Goal: Register for event/course

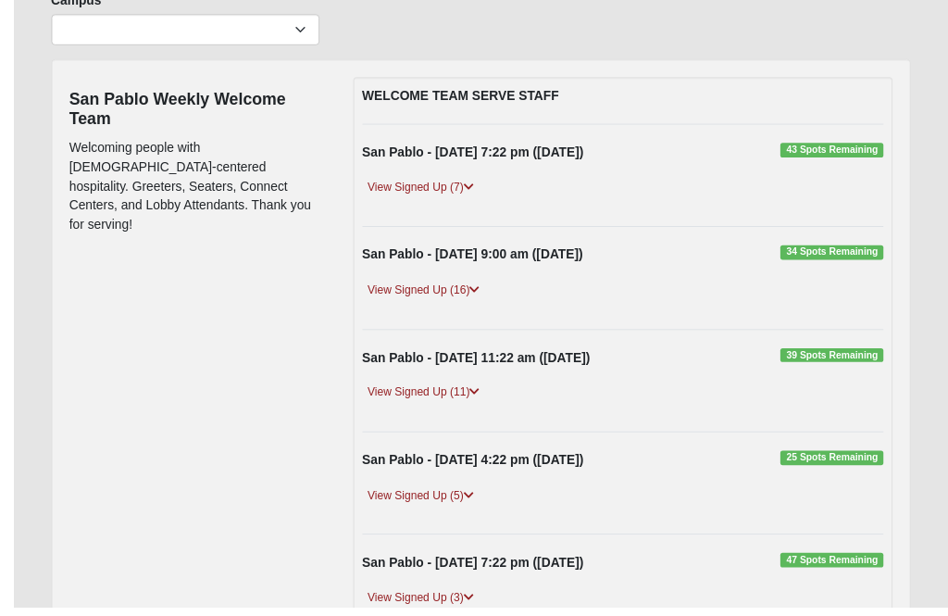
scroll to position [165, 0]
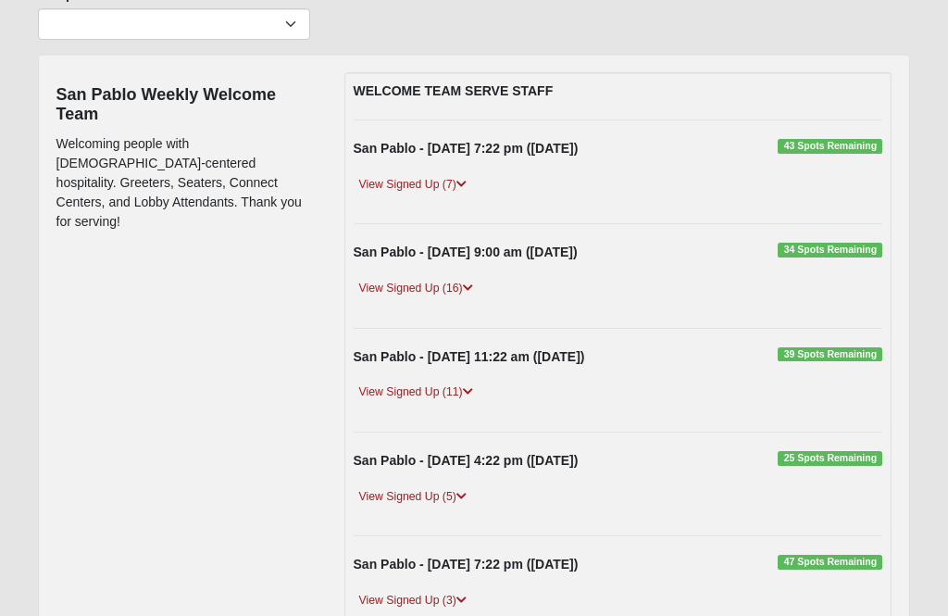
click at [405, 487] on link "View Signed Up (5)" at bounding box center [413, 496] width 118 height 19
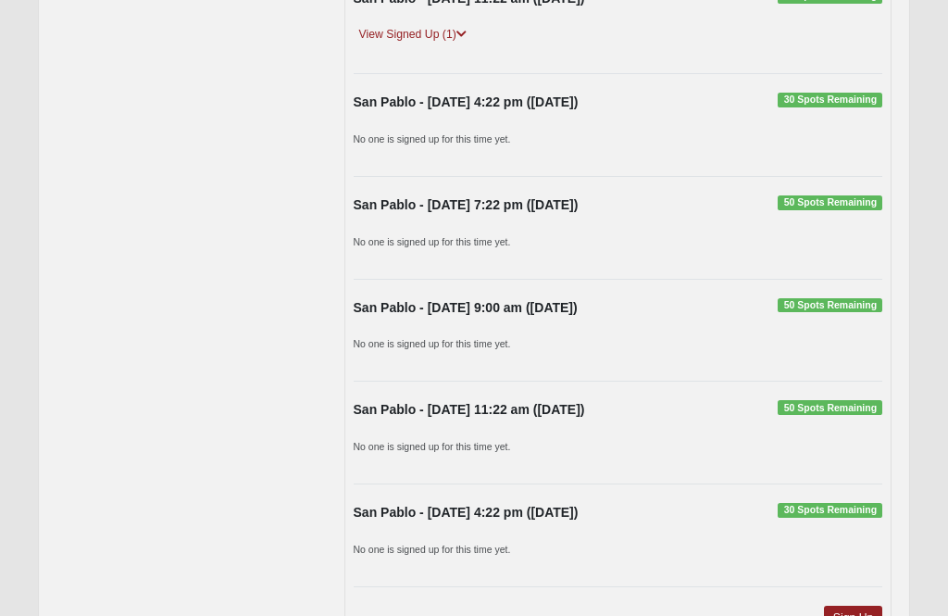
scroll to position [1567, 0]
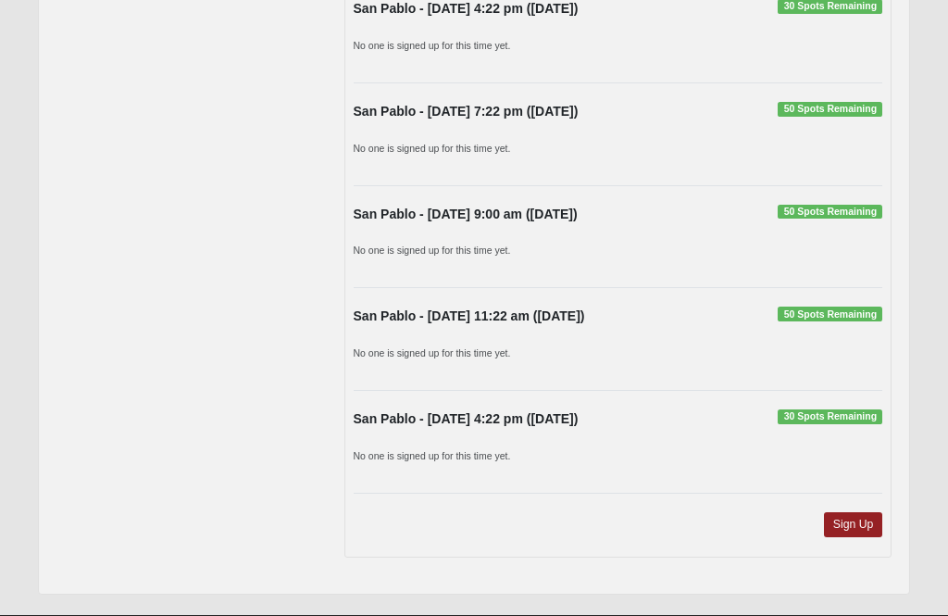
click at [846, 537] on link "Sign Up" at bounding box center [853, 524] width 59 height 25
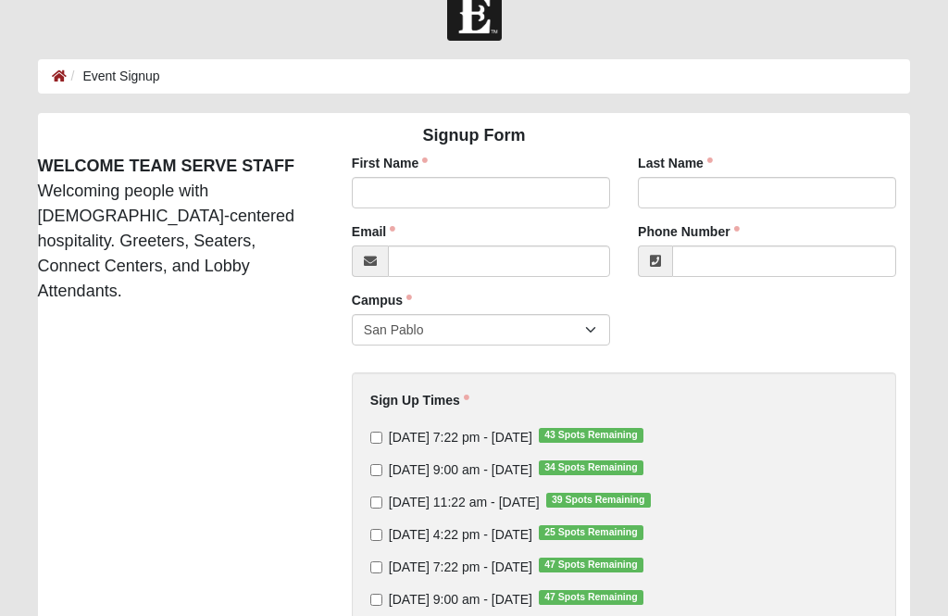
scroll to position [38, 0]
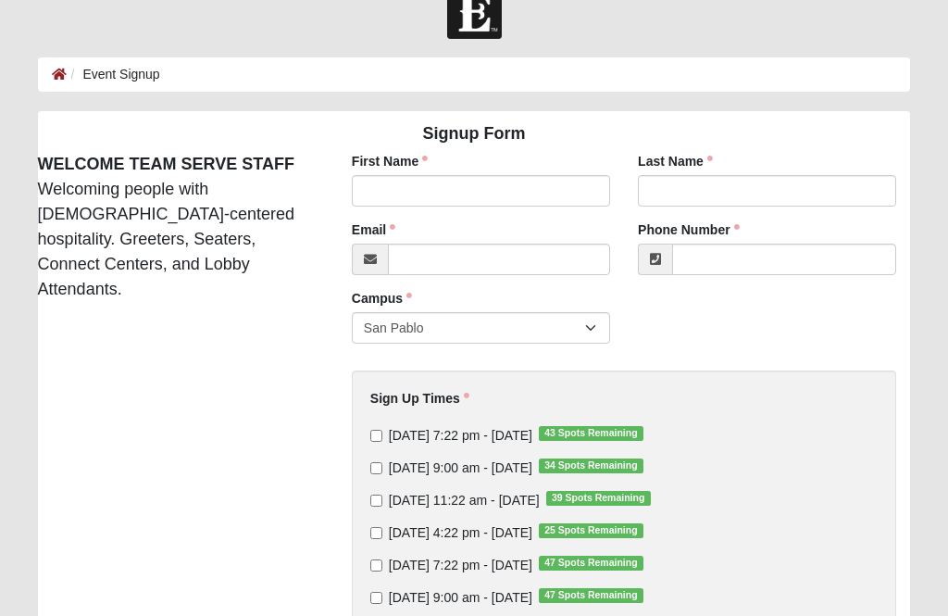
click at [391, 530] on span "[DATE] 4:22 pm - [DATE] 25 Spots Remaining" at bounding box center [460, 533] width 143 height 15
click at [382, 530] on input "[DATE] 4:22 pm - [DATE] 25 Spots Remaining" at bounding box center [376, 534] width 12 height 12
checkbox input "true"
click at [493, 189] on input "First Name" at bounding box center [481, 191] width 258 height 31
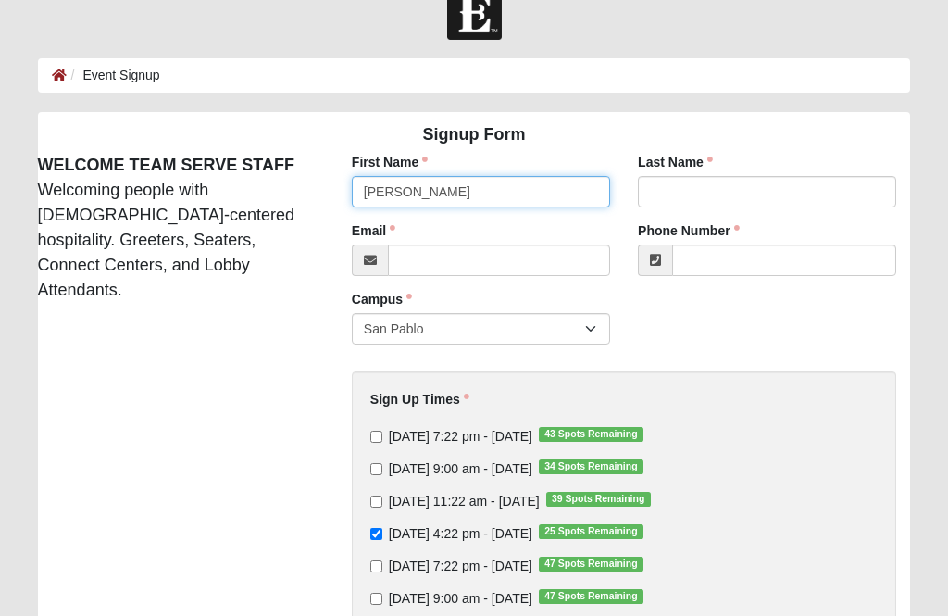
type input "[PERSON_NAME]"
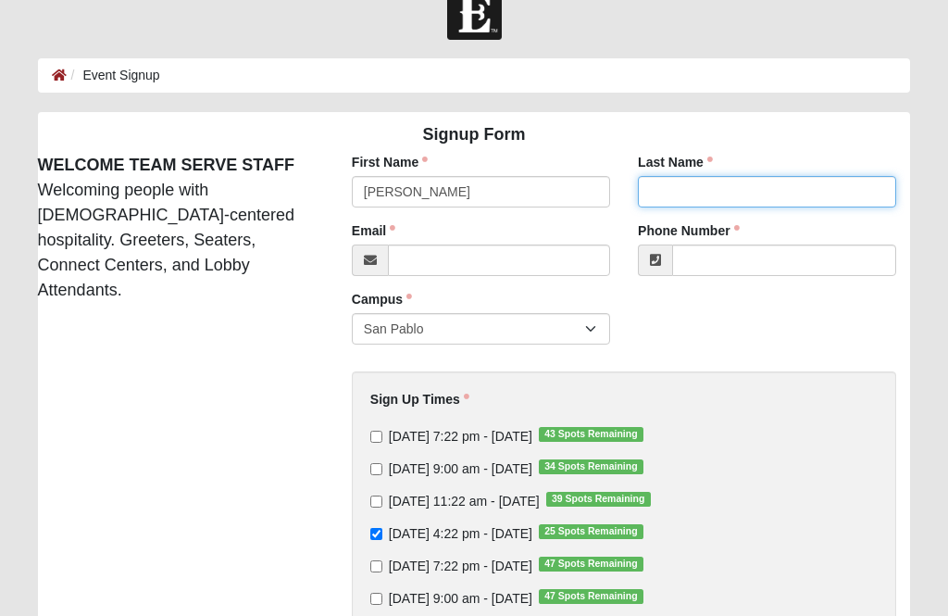
click at [762, 180] on input "Last Name" at bounding box center [767, 191] width 258 height 31
type input "[PERSON_NAME]"
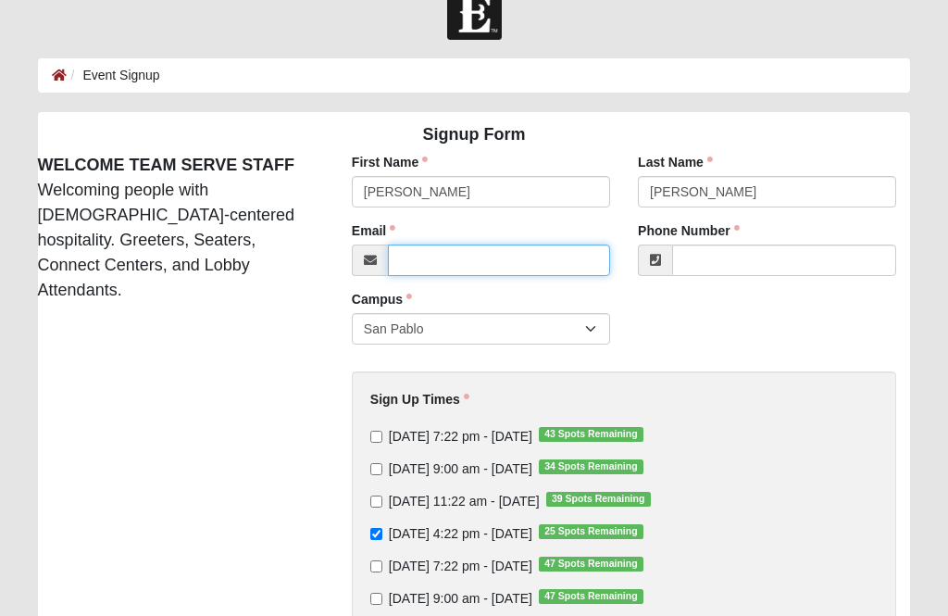
click at [506, 254] on input "Email" at bounding box center [499, 259] width 222 height 31
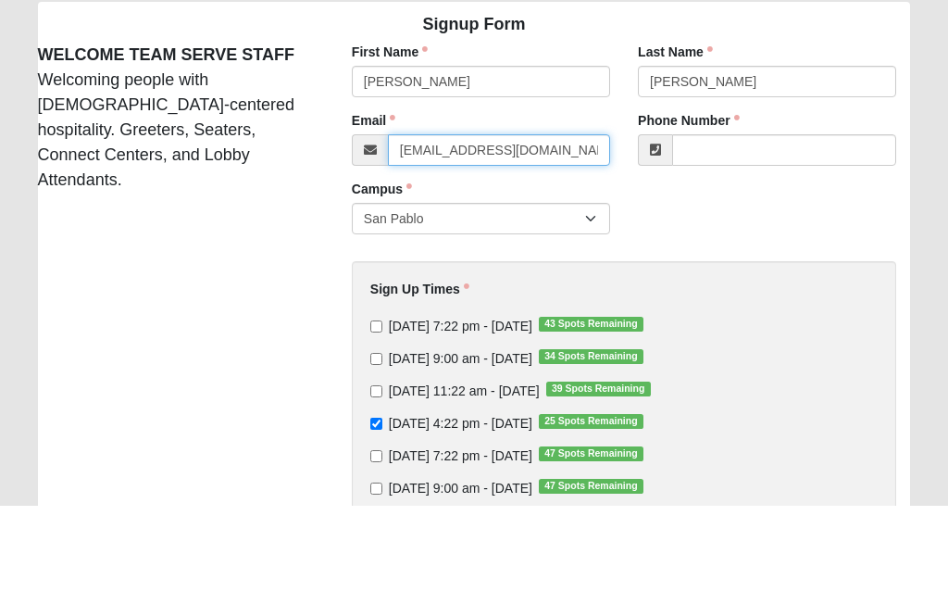
type input "[EMAIL_ADDRESS][DOMAIN_NAME]"
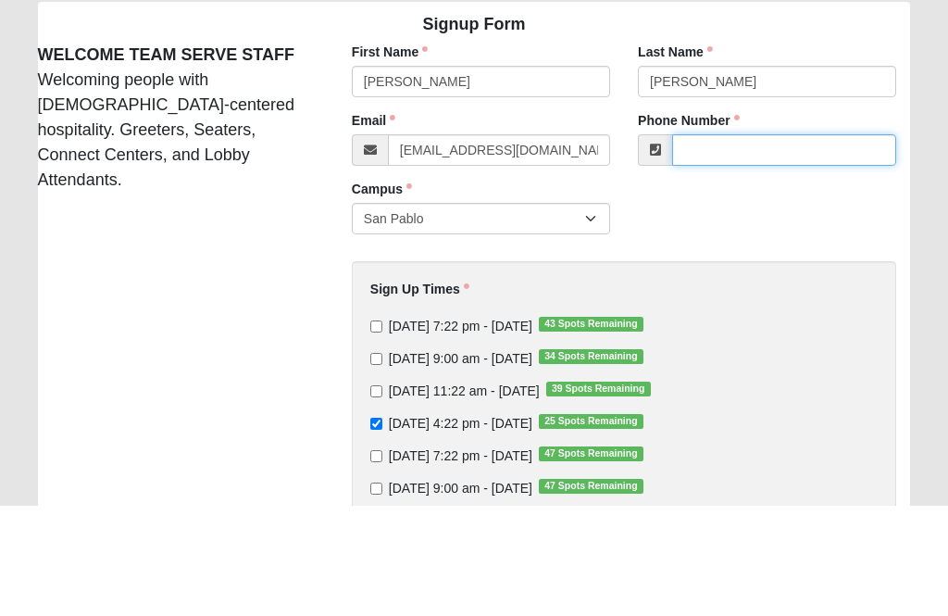
click at [787, 244] on input "Phone Number" at bounding box center [784, 259] width 224 height 31
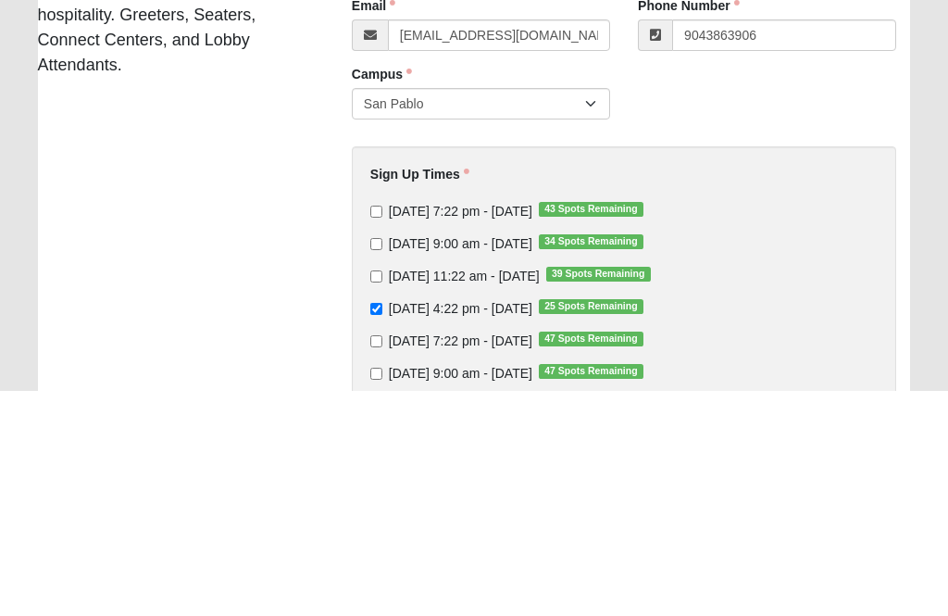
type input "[PHONE_NUMBER]"
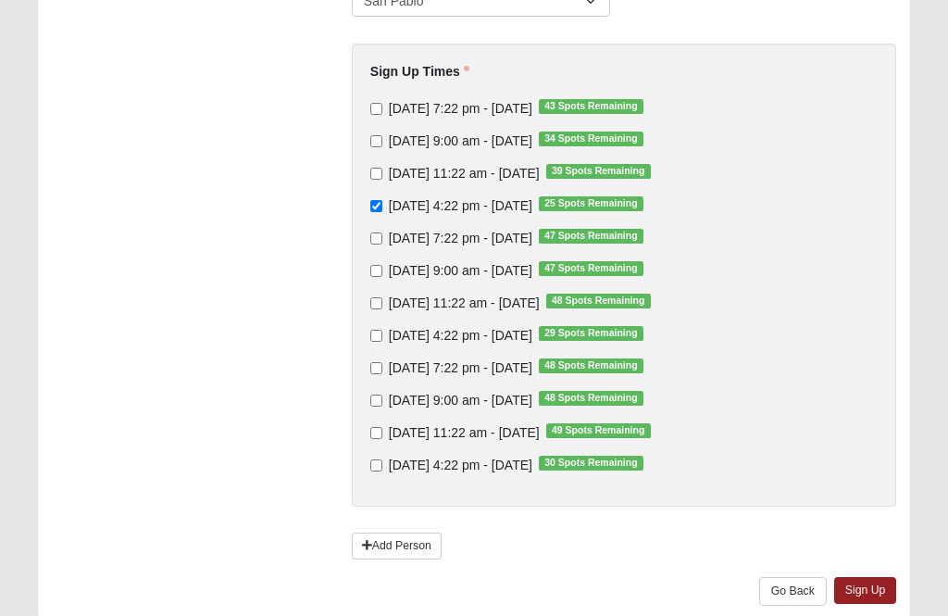
scroll to position [371, 0]
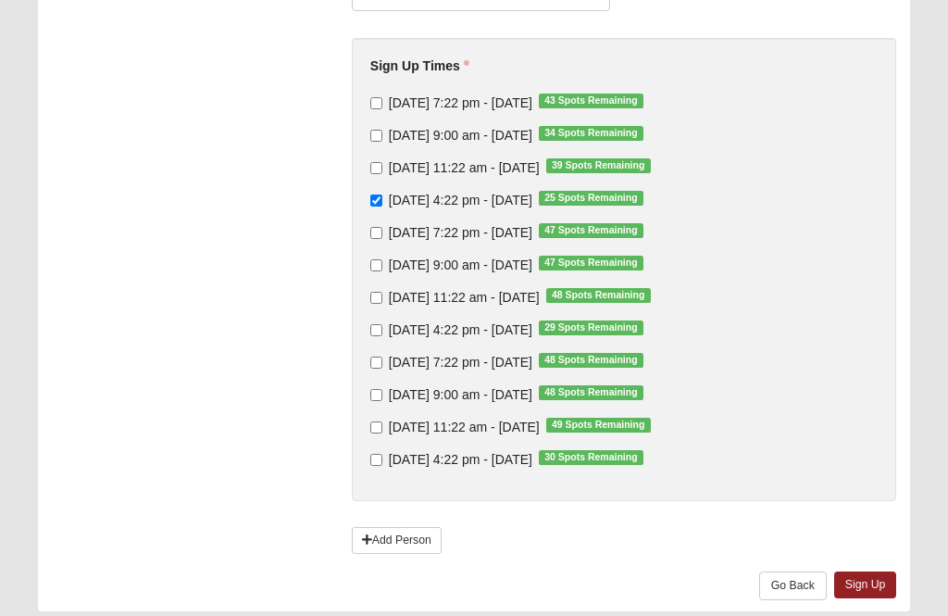
click at [874, 578] on link "Sign Up" at bounding box center [865, 584] width 63 height 27
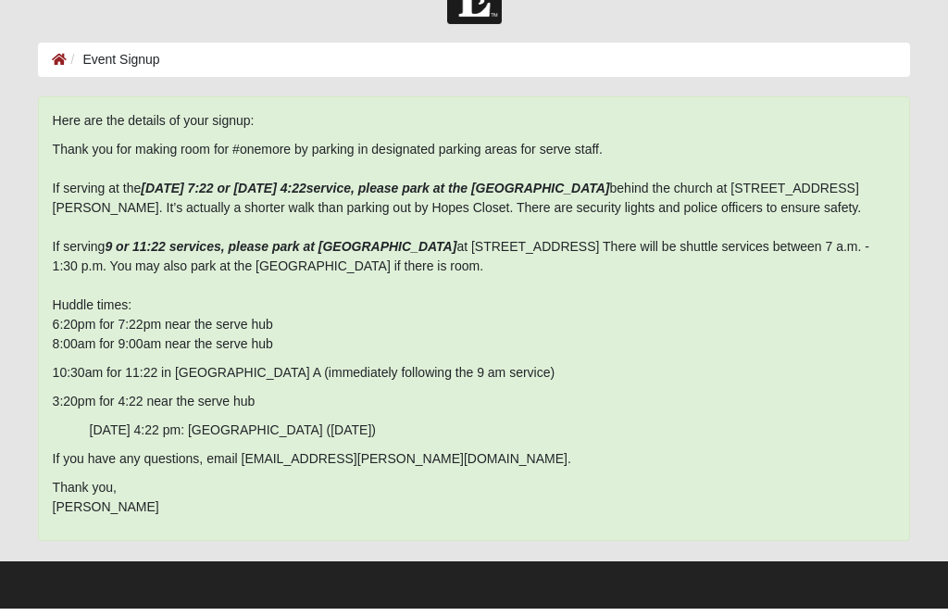
scroll to position [0, 0]
